Goal: Information Seeking & Learning: Learn about a topic

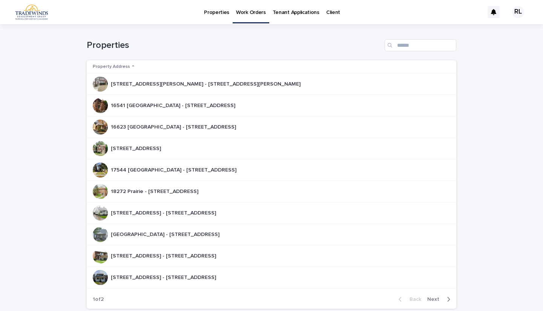
click at [216, 78] on div "[STREET_ADDRESS][PERSON_NAME] - [STREET_ADDRESS][PERSON_NAME] [STREET_ADDRESS][…" at bounding box center [269, 84] width 352 height 15
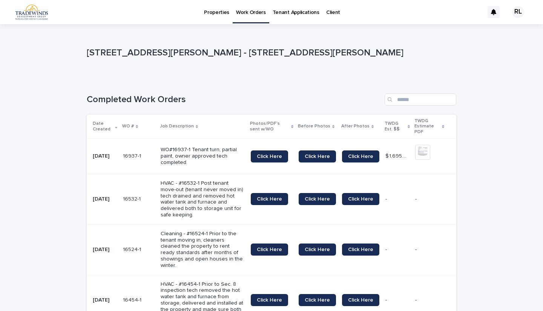
click at [220, 11] on p "Properties" at bounding box center [216, 8] width 25 height 16
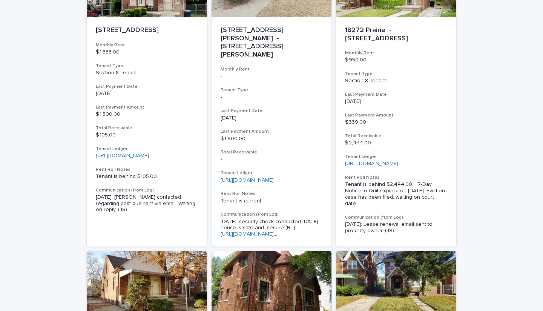
scroll to position [115, 0]
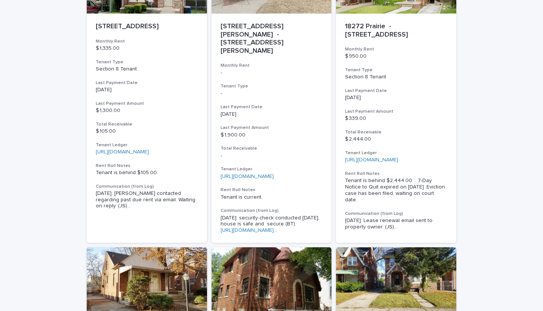
click at [382, 160] on link "[URL][DOMAIN_NAME]" at bounding box center [371, 159] width 53 height 5
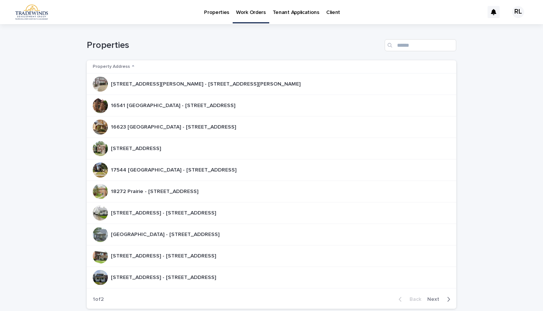
click at [211, 8] on p "Properties" at bounding box center [216, 8] width 25 height 16
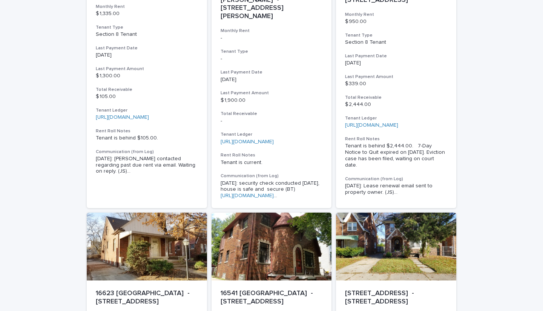
scroll to position [150, 0]
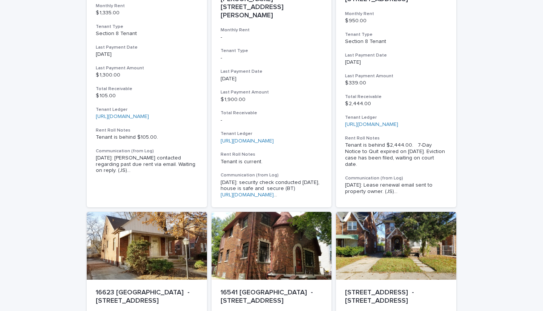
click at [400, 188] on span "8/14/25: Lease renewal email sent to property owner. (JS) ..." at bounding box center [396, 188] width 102 height 13
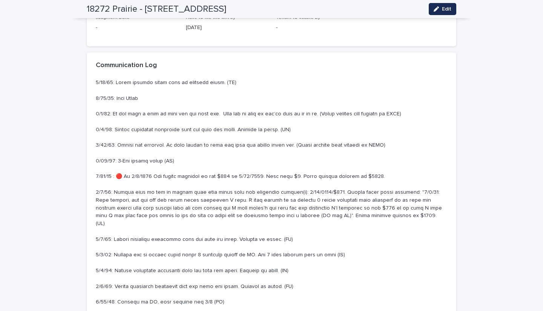
scroll to position [457, 0]
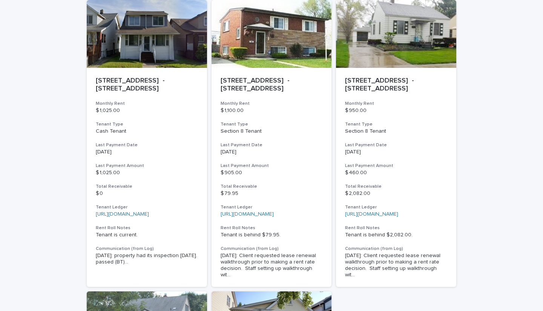
scroll to position [661, 0]
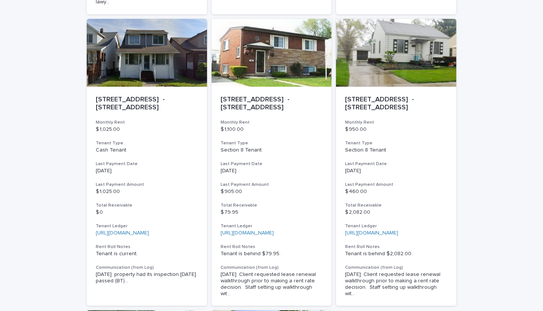
click at [396, 249] on div "Tenant is behind $2,082.00." at bounding box center [396, 253] width 102 height 8
